Goal: Information Seeking & Learning: Learn about a topic

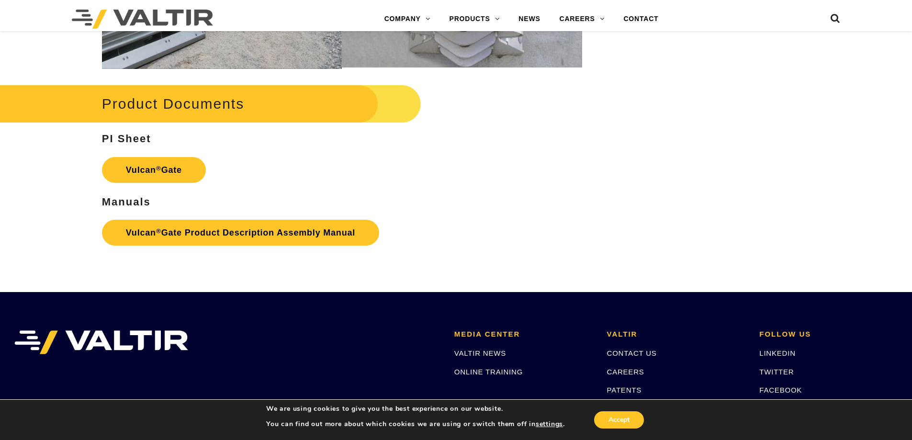
scroll to position [1197, 0]
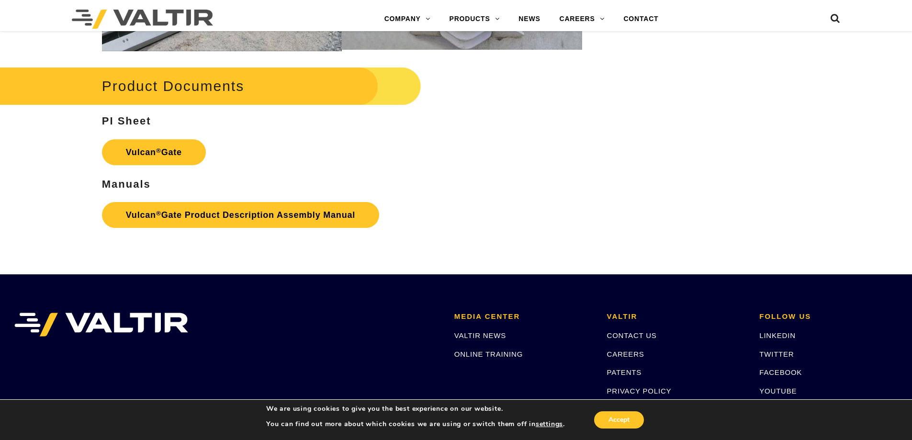
drag, startPoint x: 177, startPoint y: 150, endPoint x: 206, endPoint y: 131, distance: 35.6
click at [269, 117] on h3 "PI Sheet" at bounding box center [342, 120] width 480 height 11
click at [187, 151] on link "Vulcan ® Gate" at bounding box center [154, 152] width 104 height 26
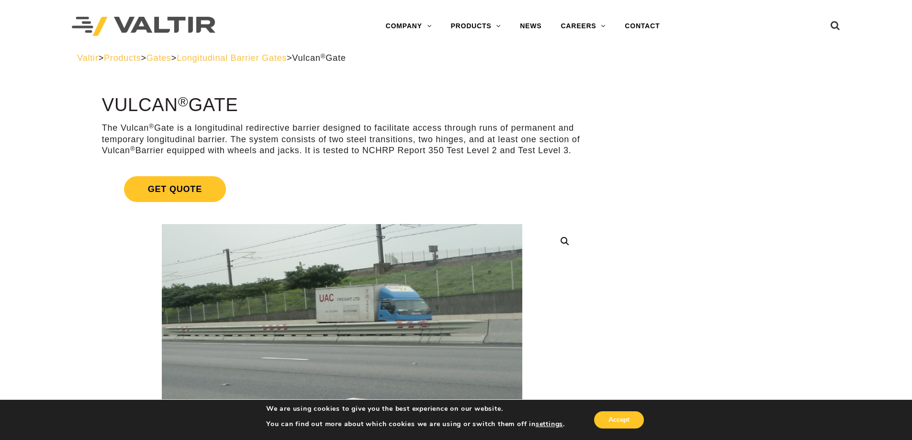
click at [287, 59] on span "Longitudinal Barrier Gates" at bounding box center [232, 58] width 110 height 10
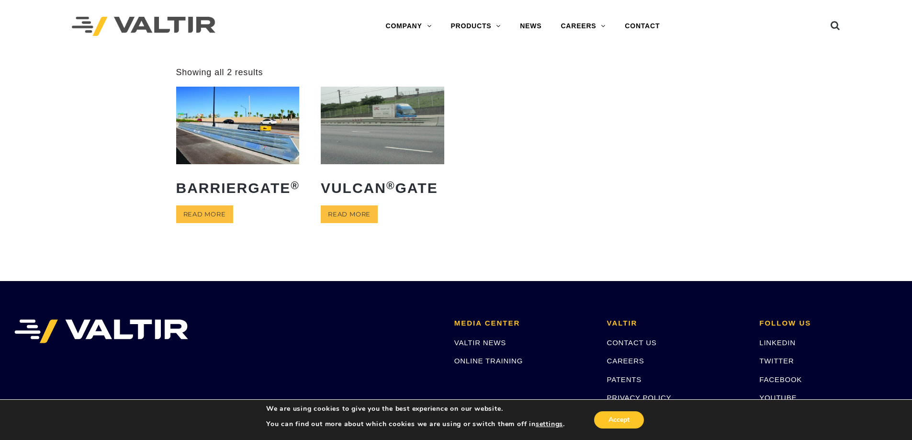
click at [207, 133] on img at bounding box center [238, 125] width 124 height 77
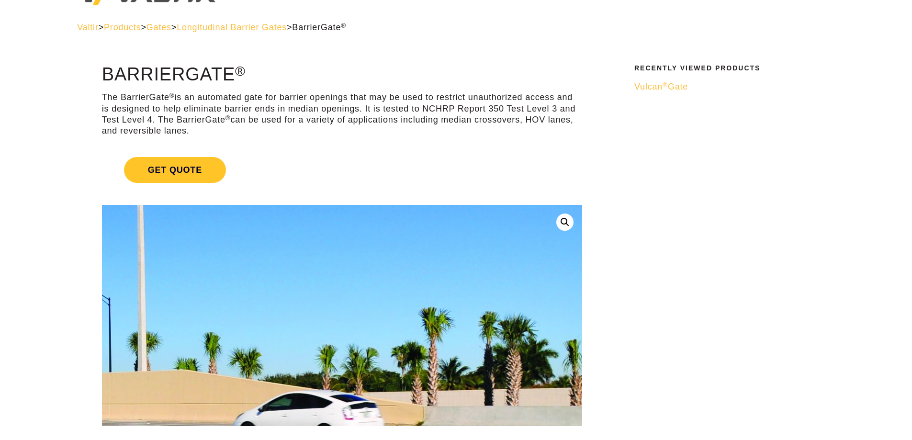
scroll to position [48, 0]
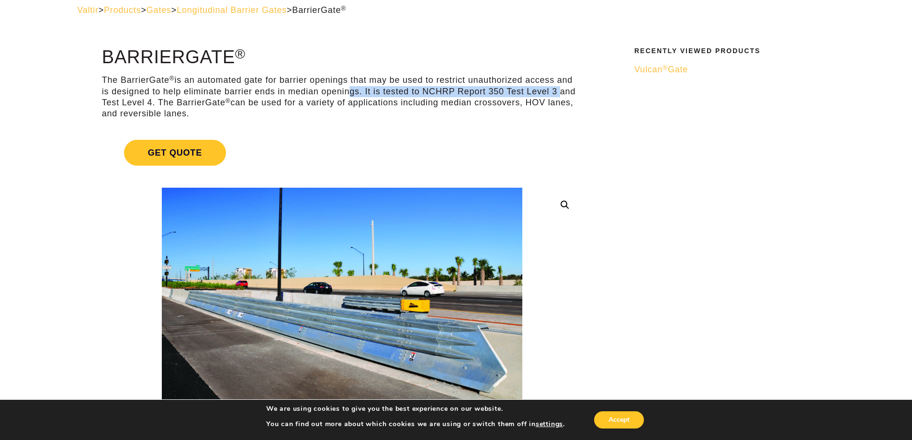
drag, startPoint x: 347, startPoint y: 91, endPoint x: 557, endPoint y: 89, distance: 210.7
click at [557, 89] on p "The BarrierGate ® is an automated gate for barrier openings that may be used to…" at bounding box center [342, 97] width 480 height 45
click at [131, 88] on p "The BarrierGate ® is an automated gate for barrier openings that may be used to…" at bounding box center [342, 97] width 480 height 45
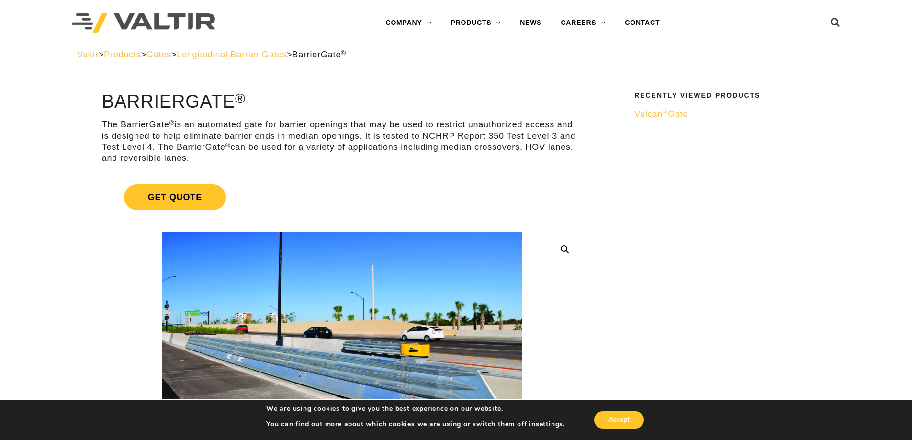
scroll to position [0, 0]
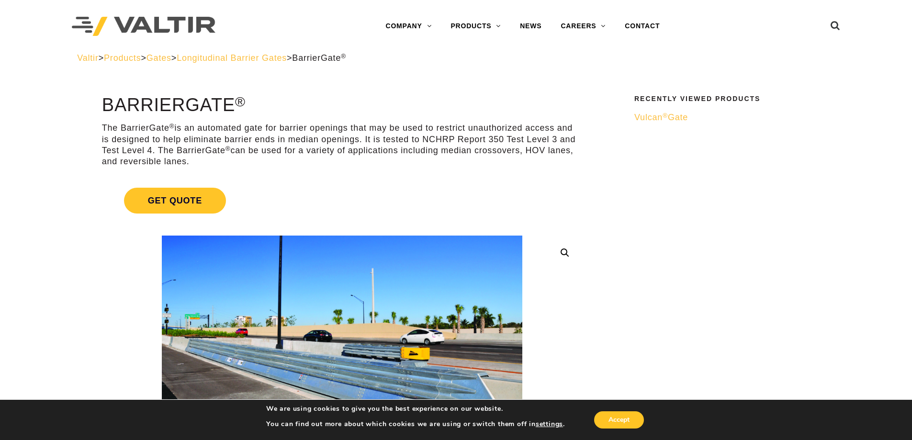
click at [662, 119] on span "Vulcan ® Gate" at bounding box center [661, 118] width 54 height 10
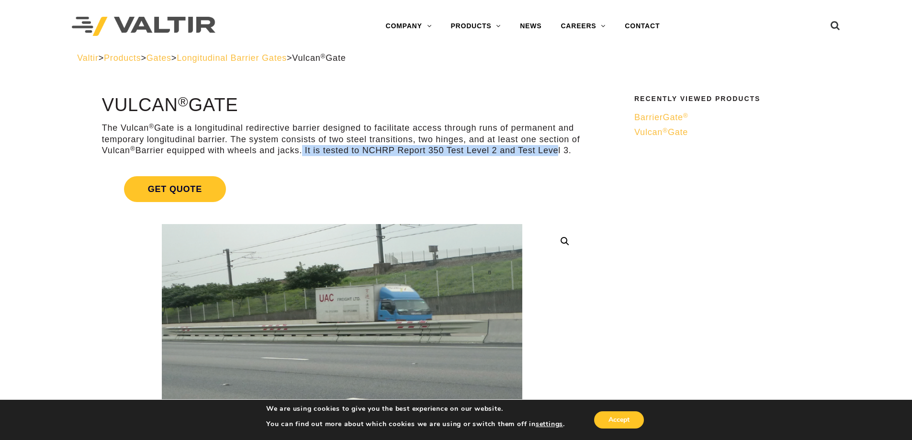
drag, startPoint x: 303, startPoint y: 150, endPoint x: 558, endPoint y: 152, distance: 255.2
click at [558, 152] on p "The Vulcan ® Gate is a longitudinal redirective barrier designed to facilitate …" at bounding box center [342, 140] width 480 height 34
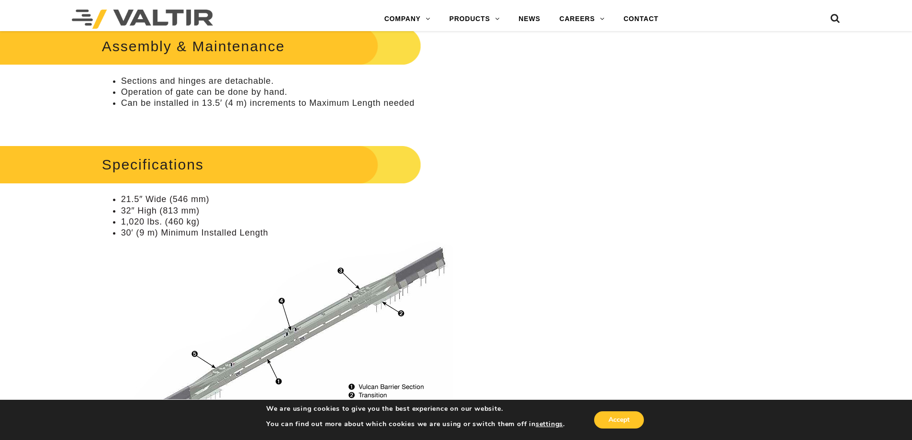
scroll to position [575, 0]
